Goal: Task Accomplishment & Management: Manage account settings

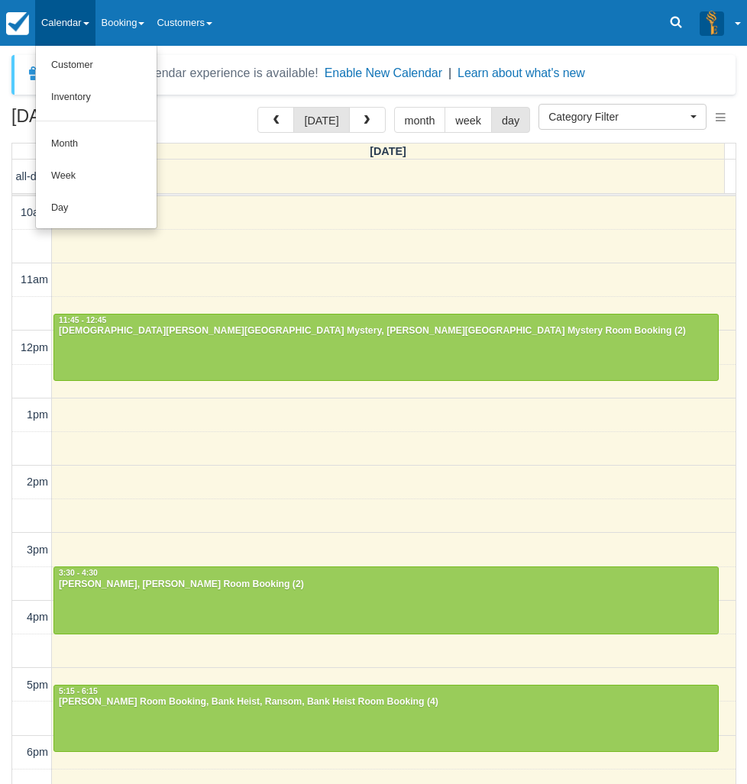
select select
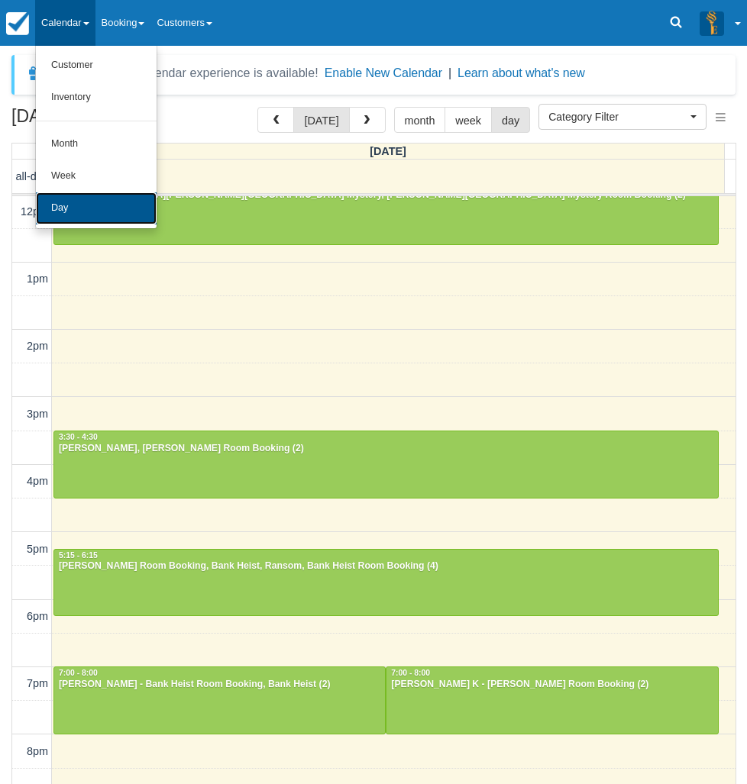
click at [82, 199] on link "Day" at bounding box center [96, 208] width 121 height 32
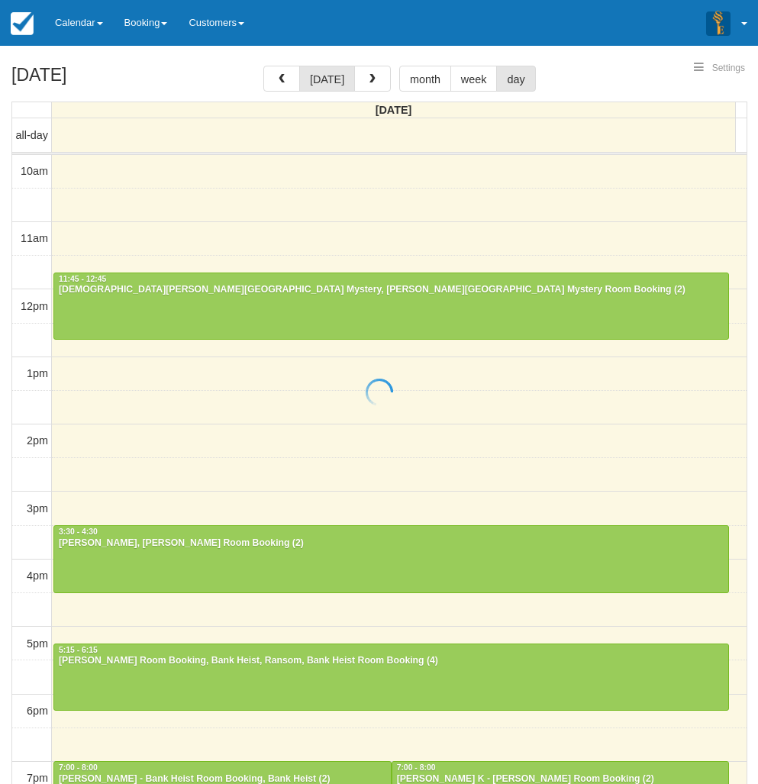
select select
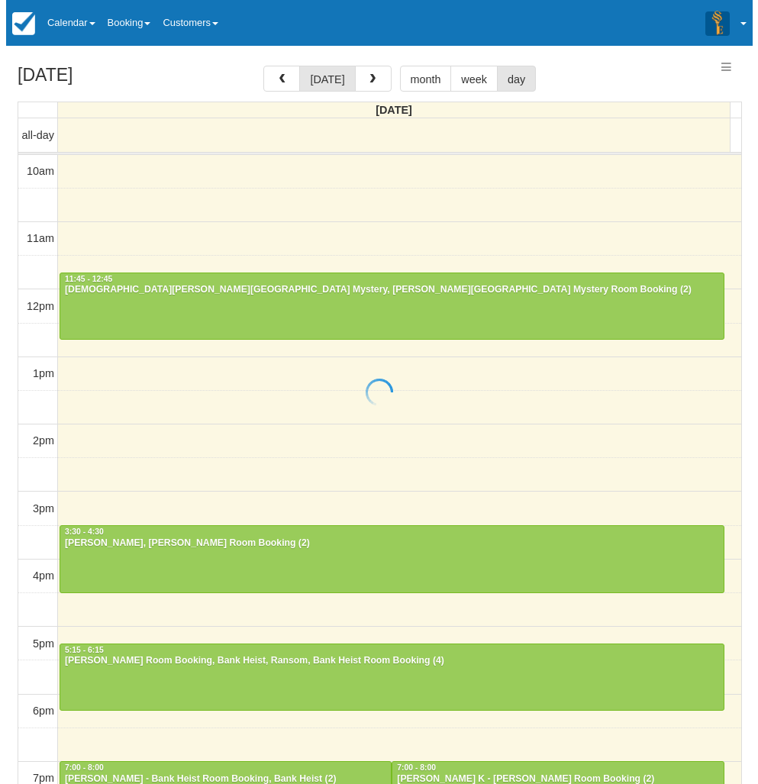
scroll to position [136, 0]
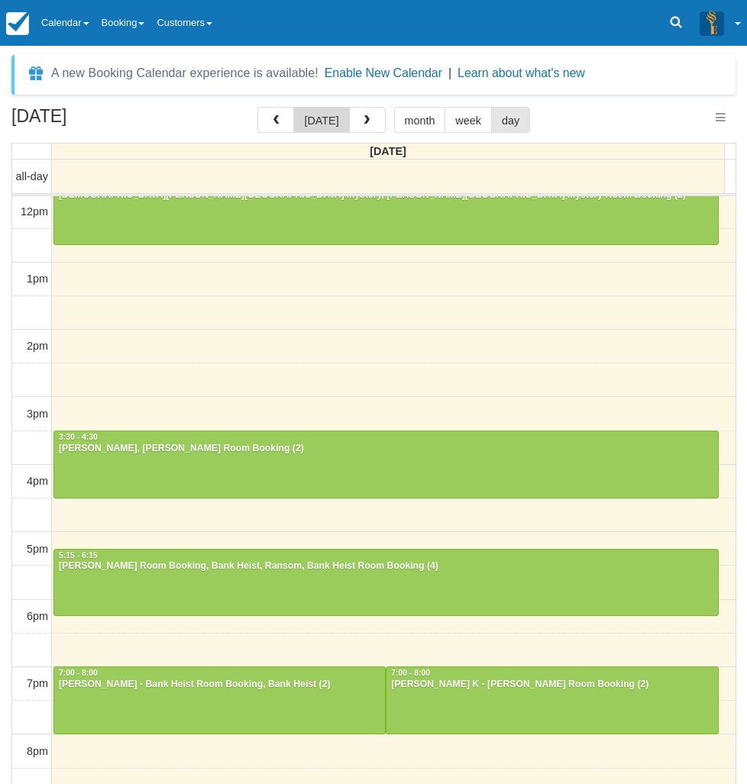
select select
click at [287, 124] on button "button" at bounding box center [275, 120] width 37 height 26
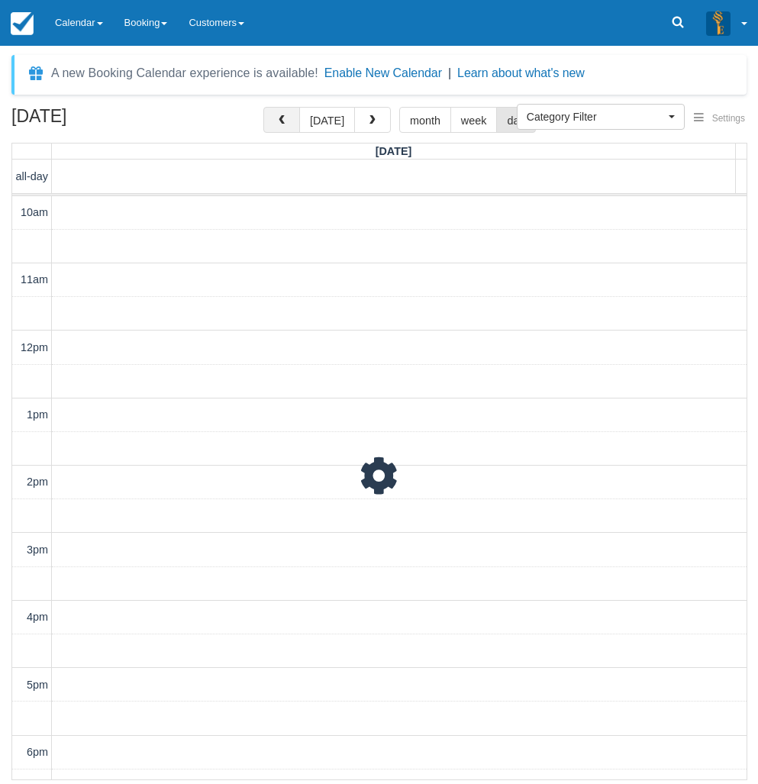
scroll to position [136, 0]
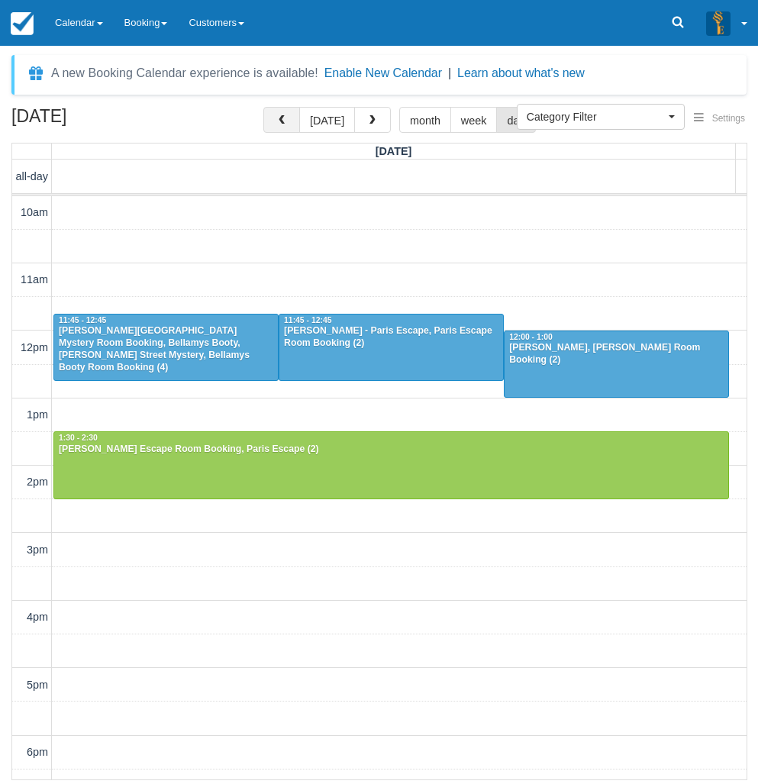
click at [287, 124] on span "button" at bounding box center [281, 120] width 11 height 11
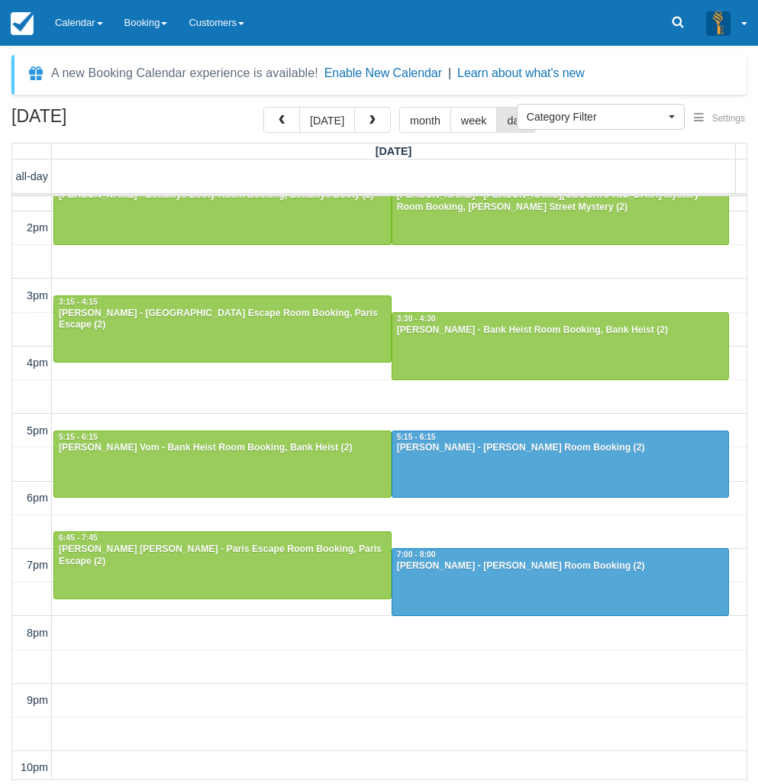
scroll to position [259, 0]
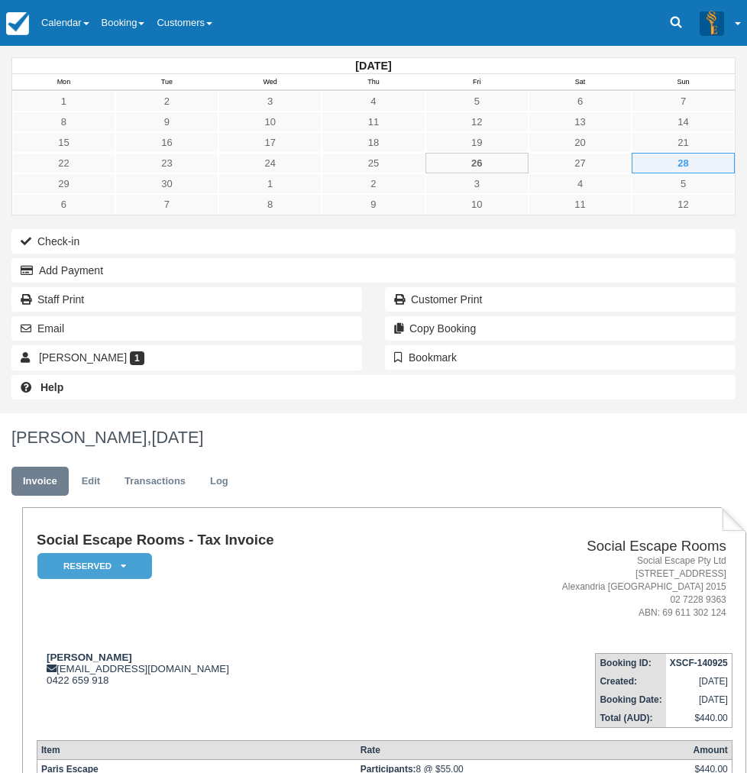
click at [0, 413] on div "[DATE] Mon Tue Wed Thu Fri Sat Sun 1 2 3 4 5 6 7 8 9 10 11 12 13 14 15 16 17 18…" at bounding box center [373, 229] width 747 height 367
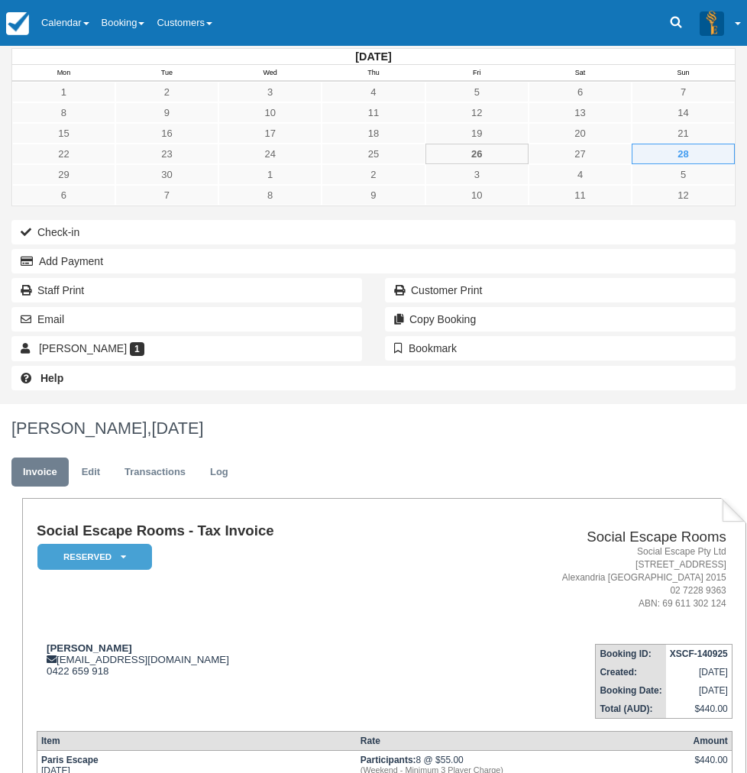
scroll to position [11, 0]
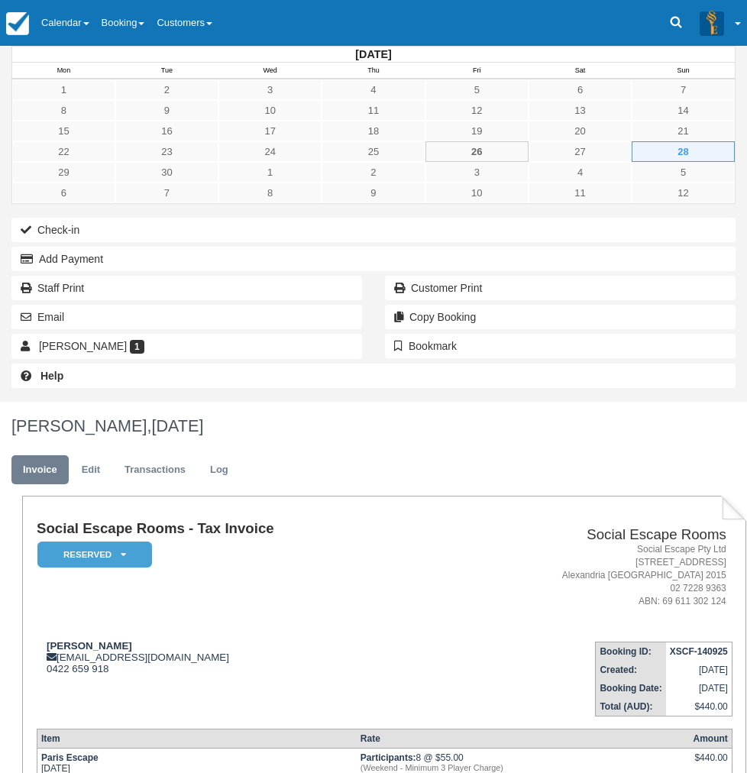
type textarea "7 kids, plus 2 adults"
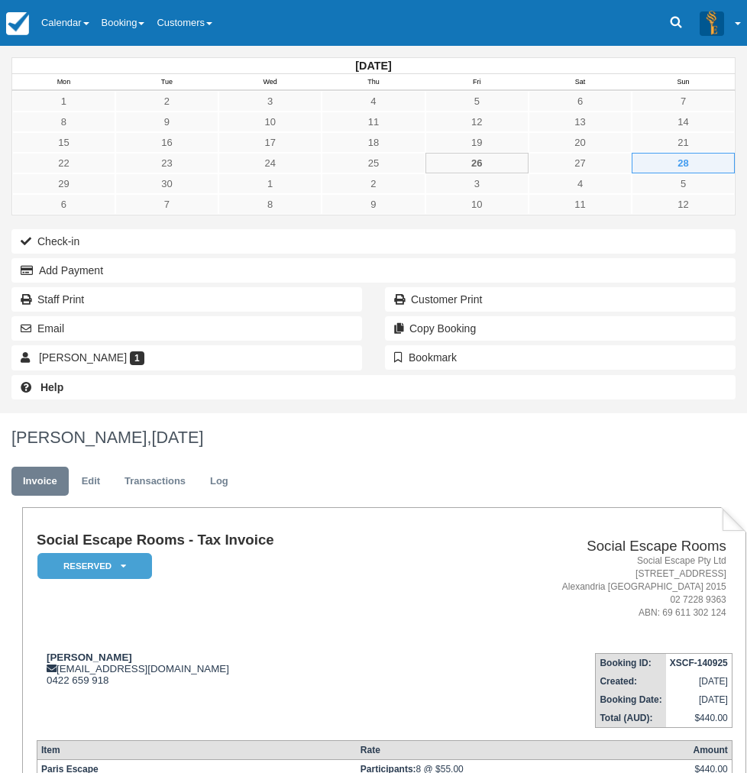
scroll to position [3, 0]
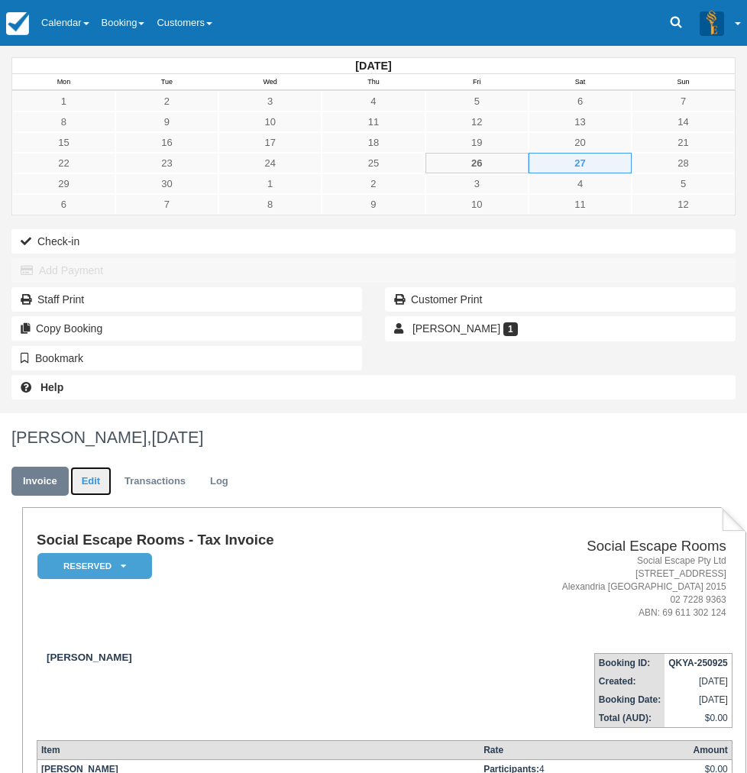
click at [112, 467] on link "Edit" at bounding box center [90, 482] width 41 height 30
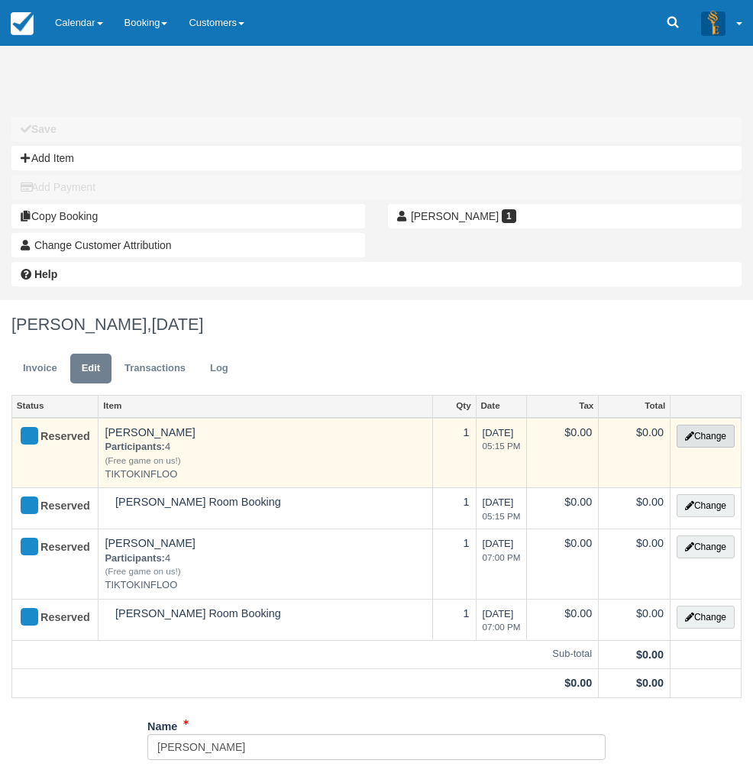
click at [690, 431] on icon "button" at bounding box center [689, 435] width 9 height 9
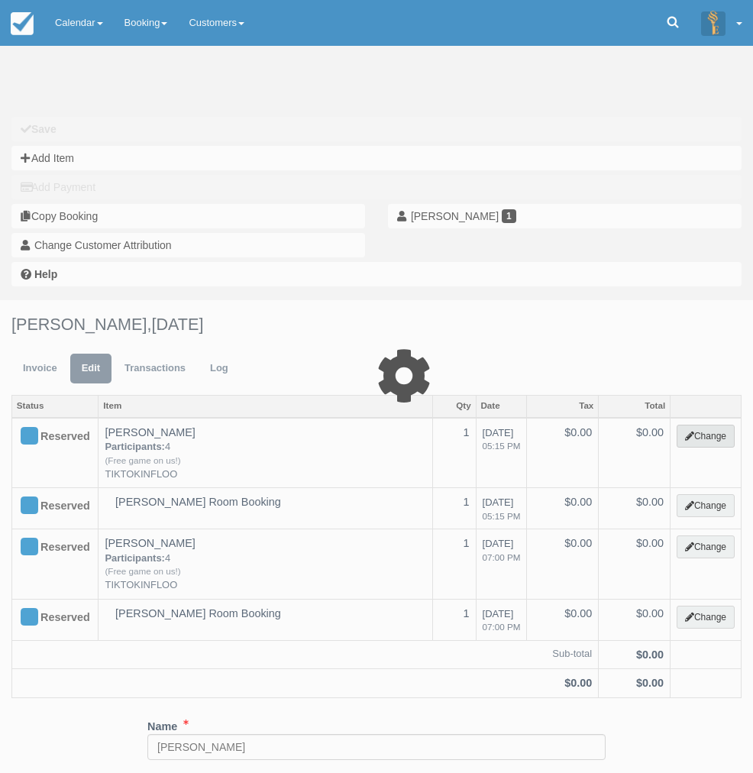
select select "2"
type input "0.00"
type input "TIKTOKINFLOO"
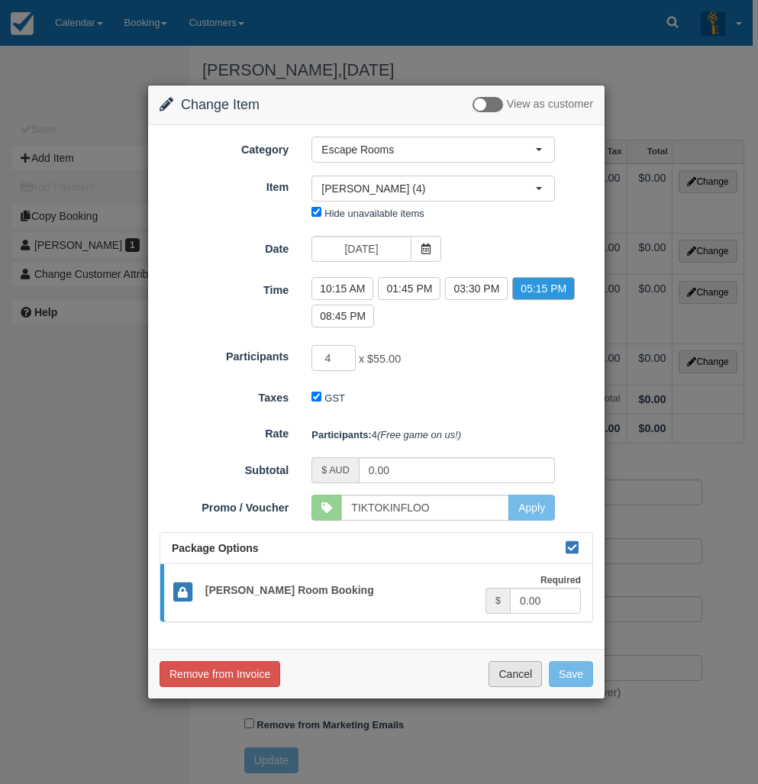
click at [506, 670] on button "Cancel" at bounding box center [515, 674] width 53 height 26
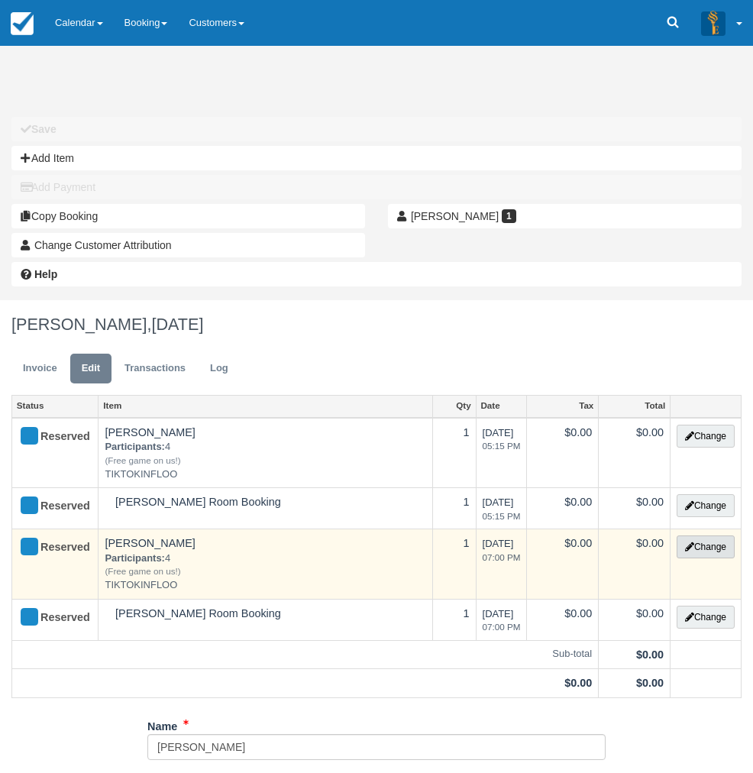
click at [712, 535] on button "Change" at bounding box center [706, 546] width 58 height 23
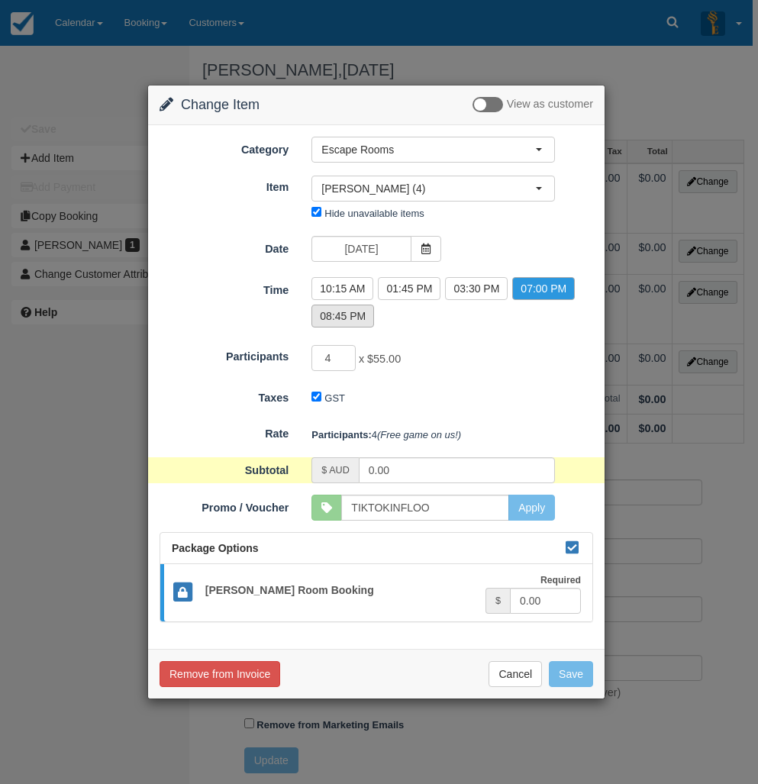
click at [354, 322] on label "08:45 PM" at bounding box center [343, 316] width 63 height 23
radio input "true"
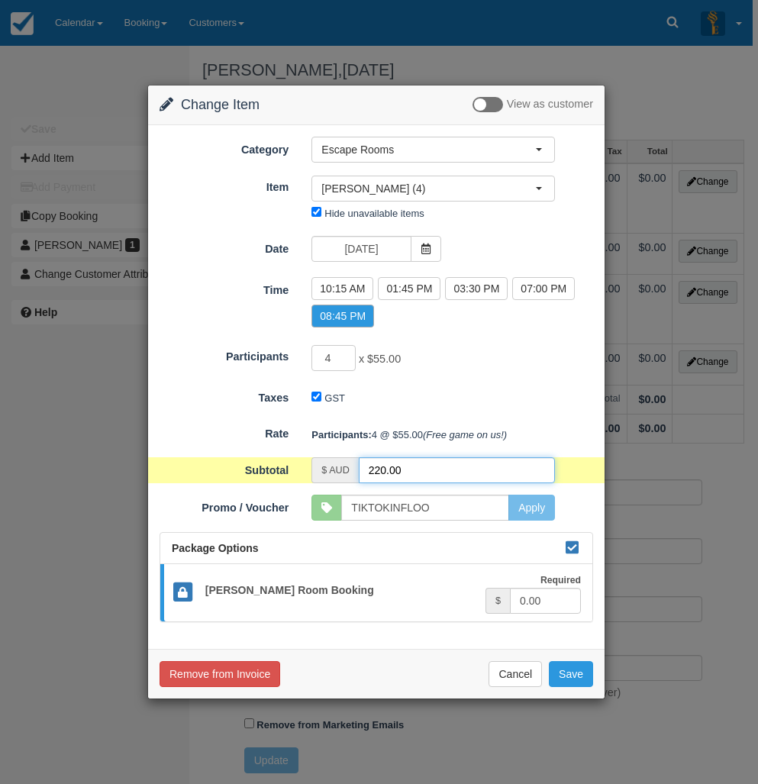
drag, startPoint x: 418, startPoint y: 469, endPoint x: 341, endPoint y: 463, distance: 77.4
click at [338, 466] on div "$ AUD 220.00" at bounding box center [434, 470] width 244 height 26
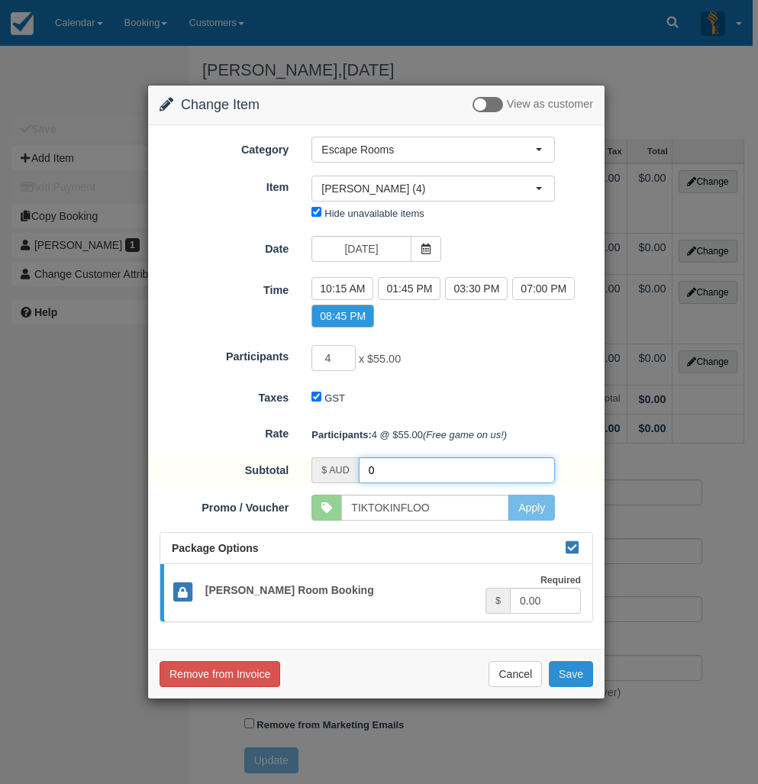
type input "0"
click at [559, 664] on button "Save" at bounding box center [571, 674] width 44 height 26
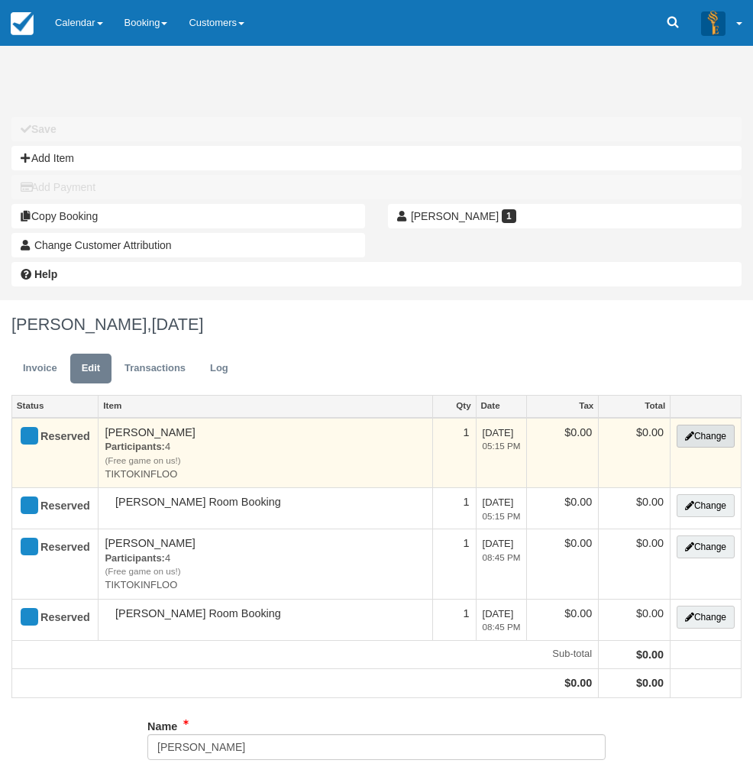
click at [706, 425] on button "Change" at bounding box center [706, 436] width 58 height 23
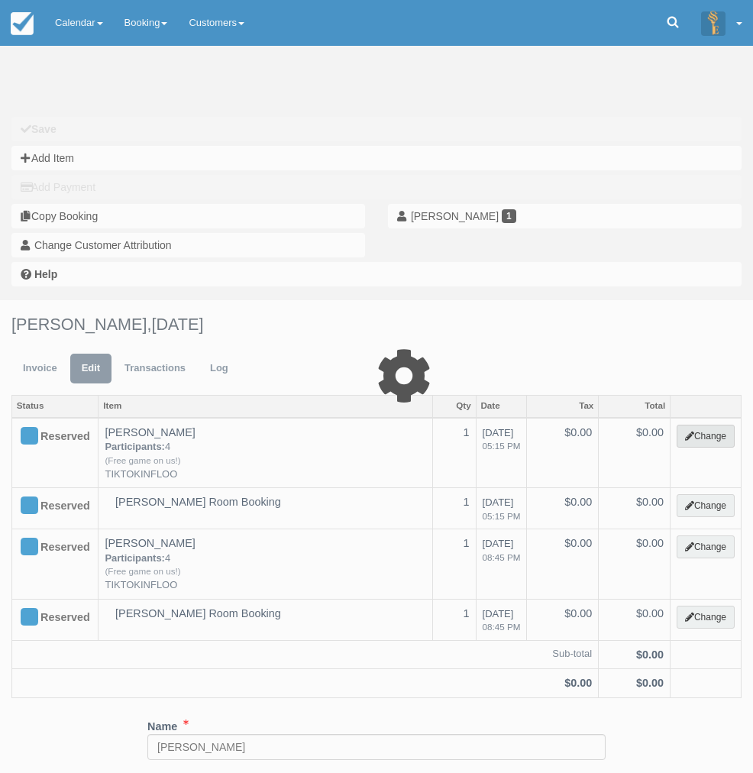
select select "2"
type input "0.00"
type input "TIKTOKINFLOO"
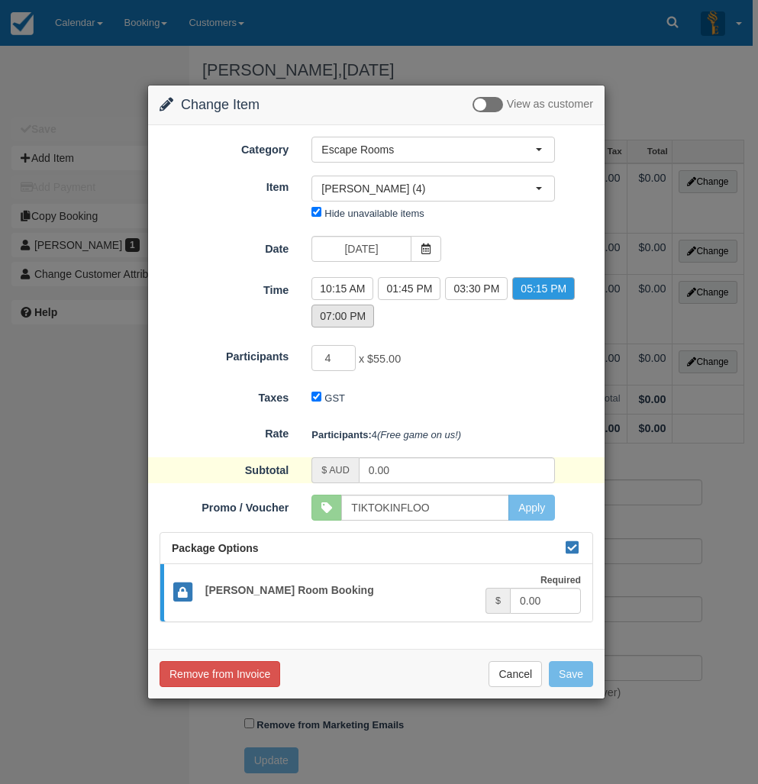
click at [347, 315] on label "07:00 PM" at bounding box center [343, 316] width 63 height 23
radio input "true"
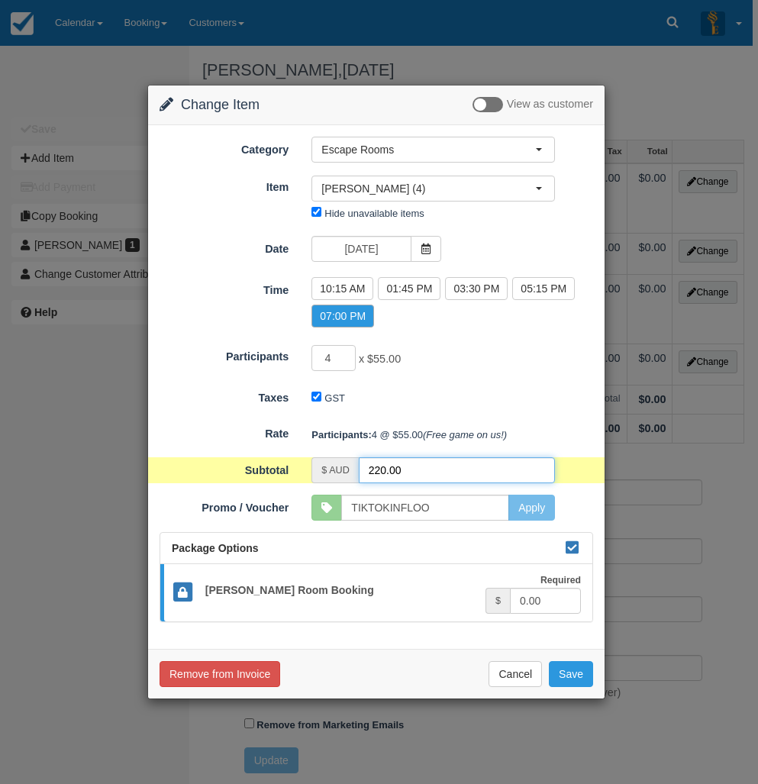
drag, startPoint x: 420, startPoint y: 473, endPoint x: 360, endPoint y: 467, distance: 60.6
click at [360, 467] on input "220.00" at bounding box center [457, 470] width 196 height 26
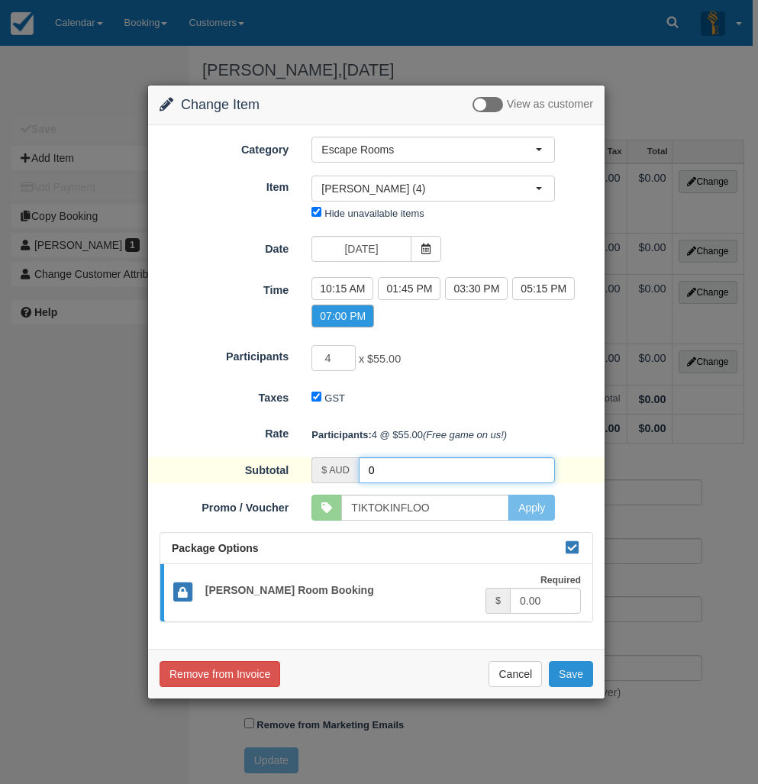
type input "0"
click at [564, 664] on button "Save" at bounding box center [571, 674] width 44 height 26
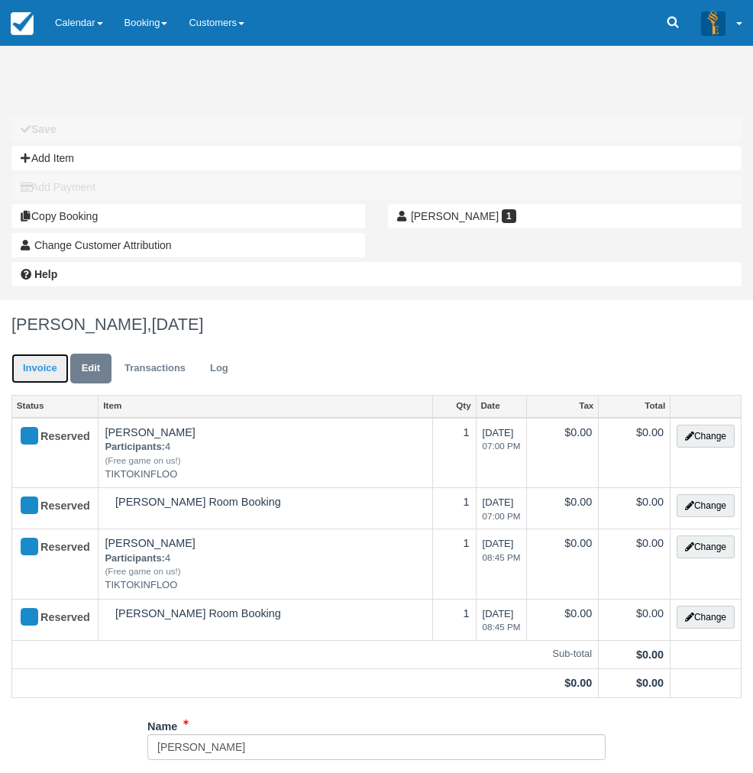
click at [69, 354] on link "Invoice" at bounding box center [39, 369] width 57 height 30
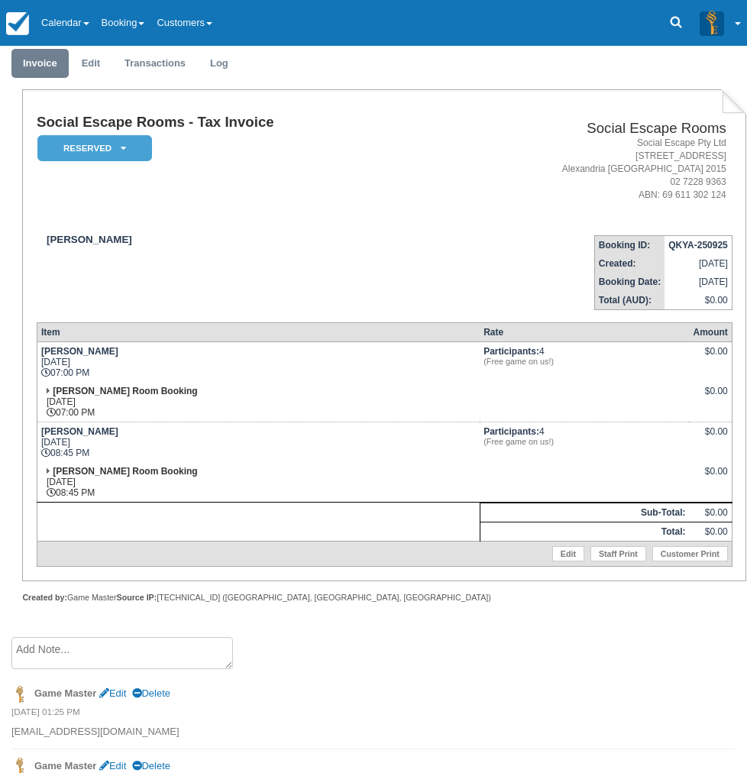
scroll to position [458, 0]
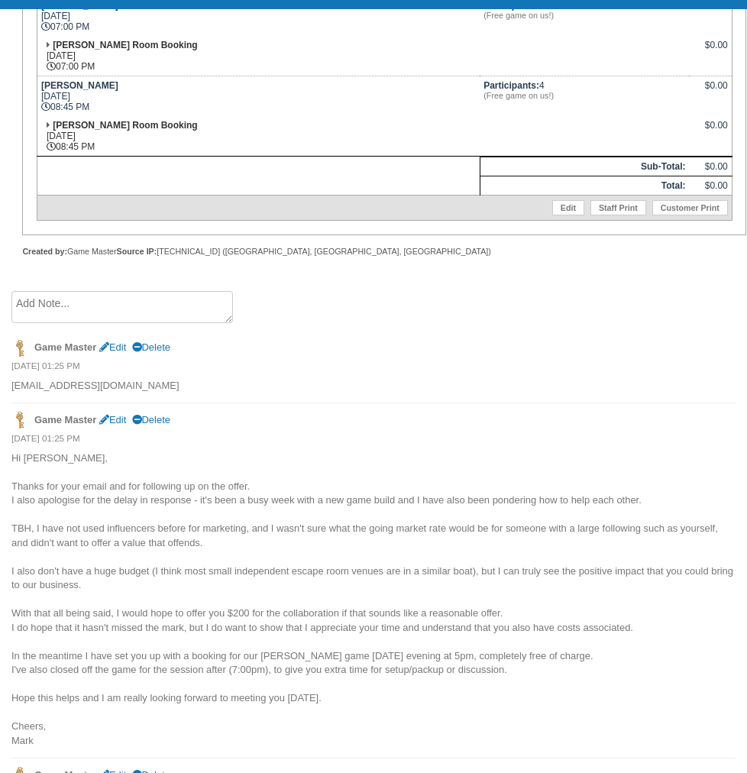
scroll to position [840, 0]
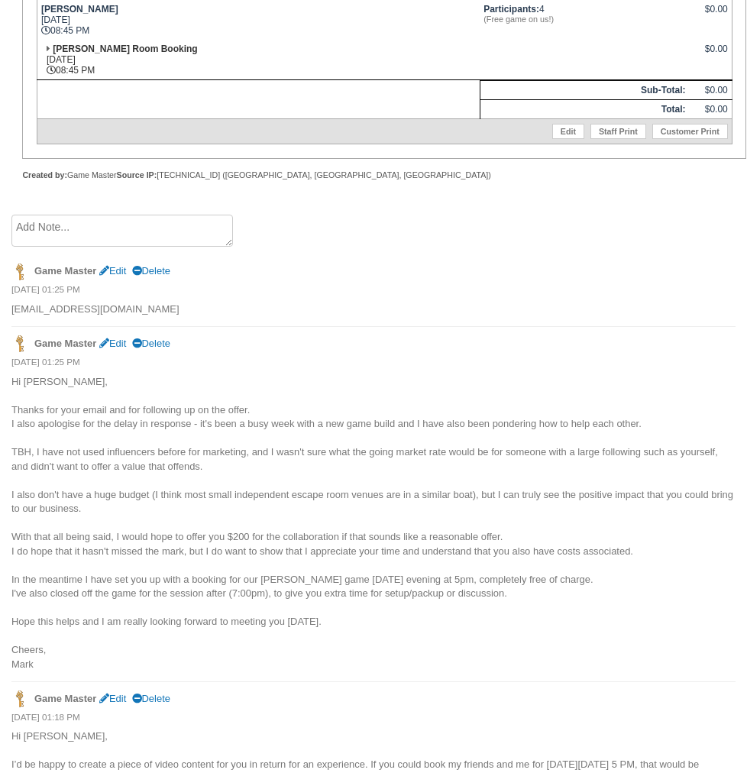
drag, startPoint x: 208, startPoint y: 498, endPoint x: 228, endPoint y: 498, distance: 19.1
